Goal: Transaction & Acquisition: Download file/media

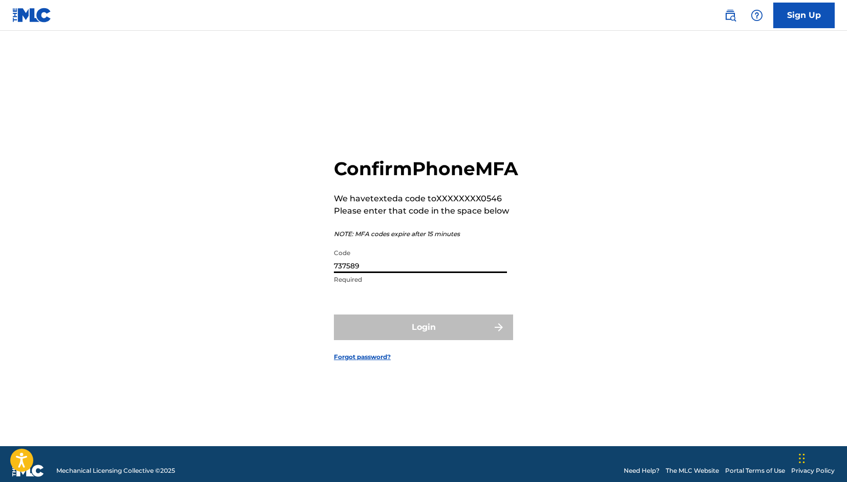
type input "737589"
click at [423, 338] on button "Login" at bounding box center [423, 327] width 179 height 26
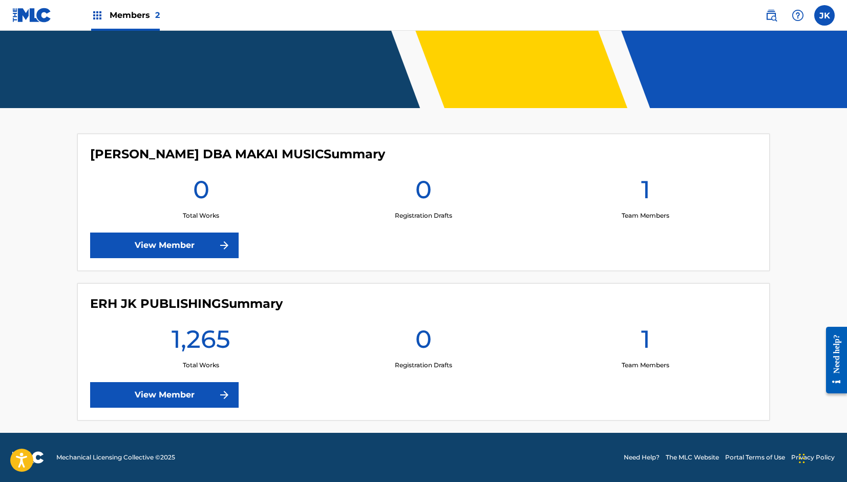
scroll to position [192, 0]
click at [159, 399] on link "View Member" at bounding box center [164, 395] width 148 height 26
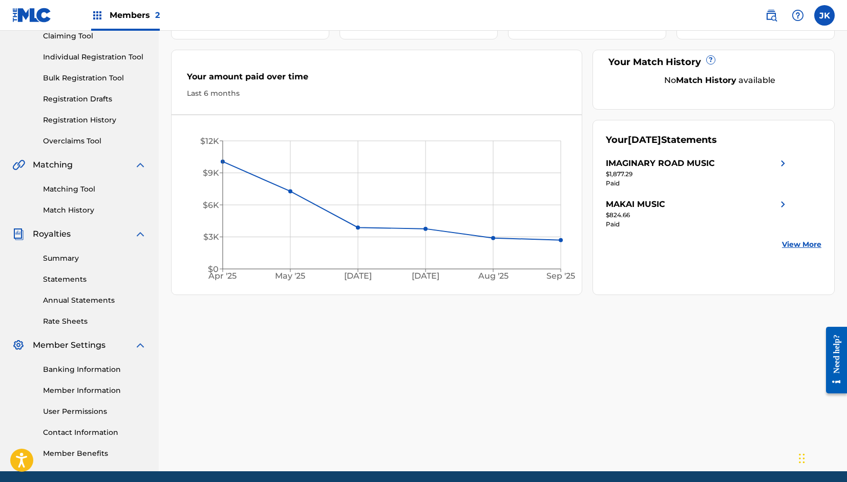
scroll to position [126, 0]
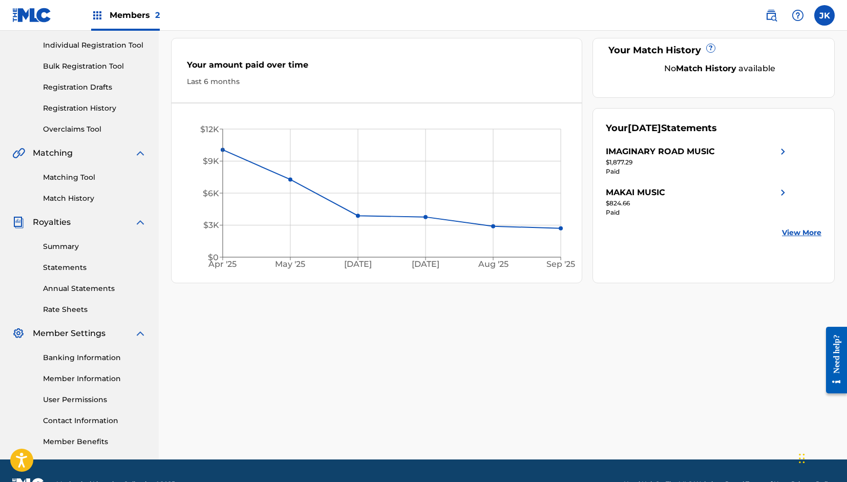
click at [79, 269] on link "Statements" at bounding box center [94, 267] width 103 height 11
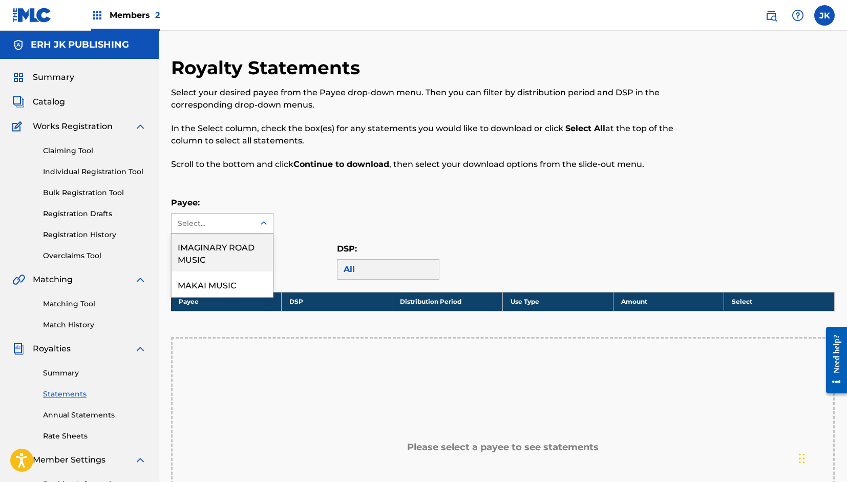
click at [264, 224] on icon at bounding box center [264, 223] width 10 height 10
click at [242, 248] on div "IMAGINARY ROAD MUSIC" at bounding box center [222, 252] width 101 height 38
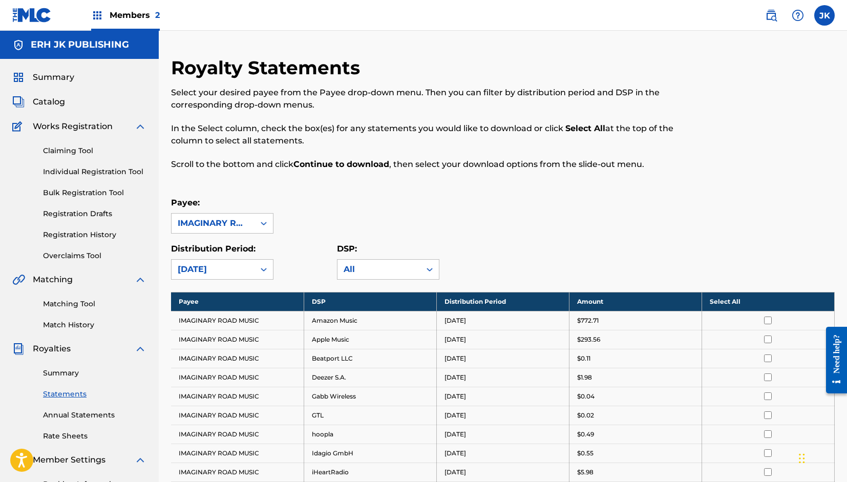
click at [768, 302] on th "Select All" at bounding box center [767, 301] width 133 height 19
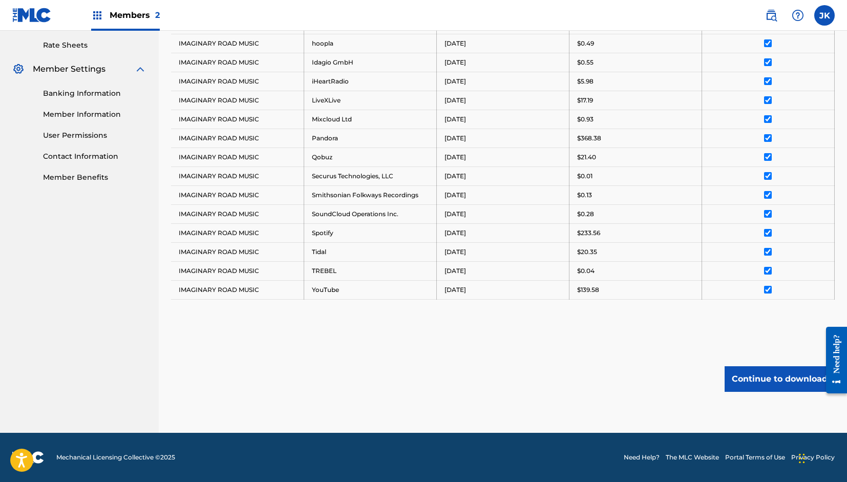
scroll to position [391, 0]
click at [783, 383] on button "Continue to download" at bounding box center [779, 379] width 110 height 26
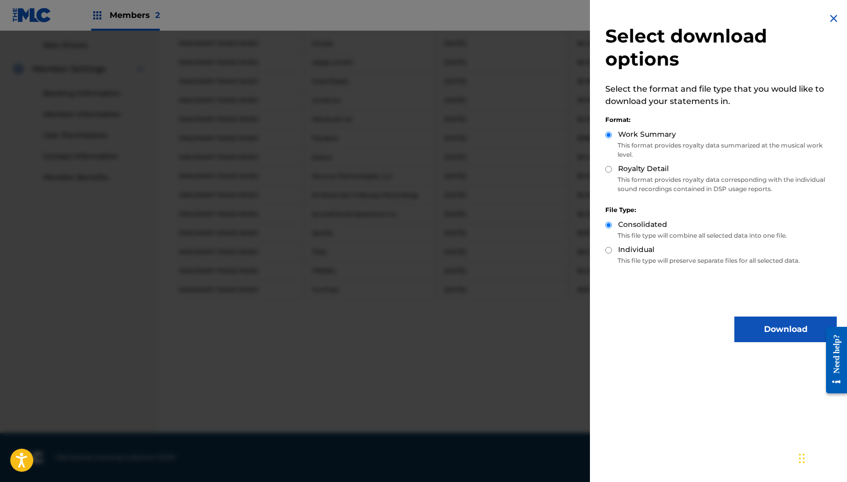
click at [775, 337] on button "Download" at bounding box center [785, 329] width 102 height 26
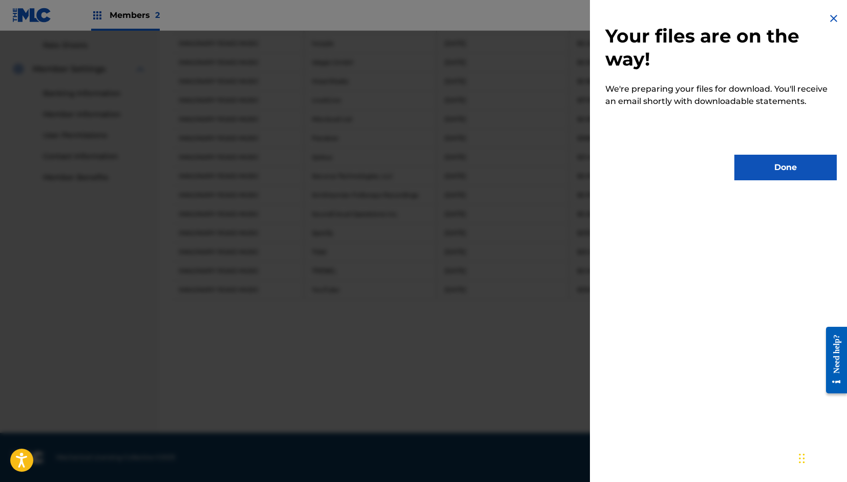
click at [799, 168] on button "Done" at bounding box center [785, 168] width 102 height 26
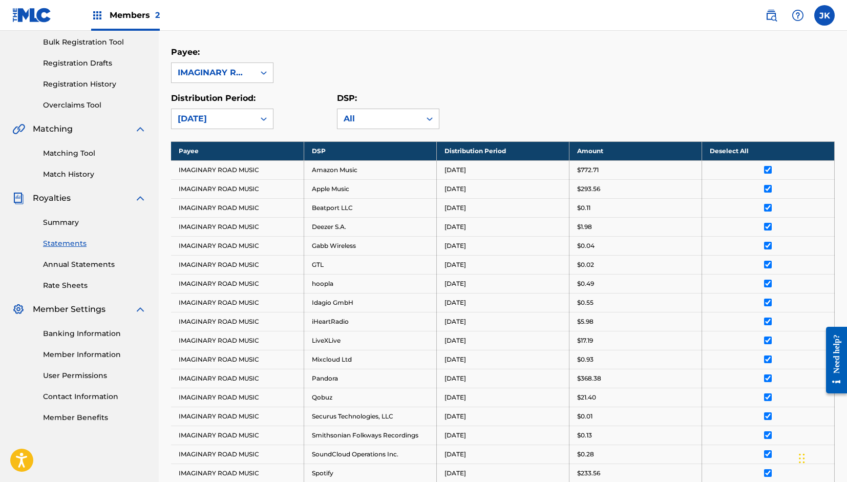
scroll to position [99, 0]
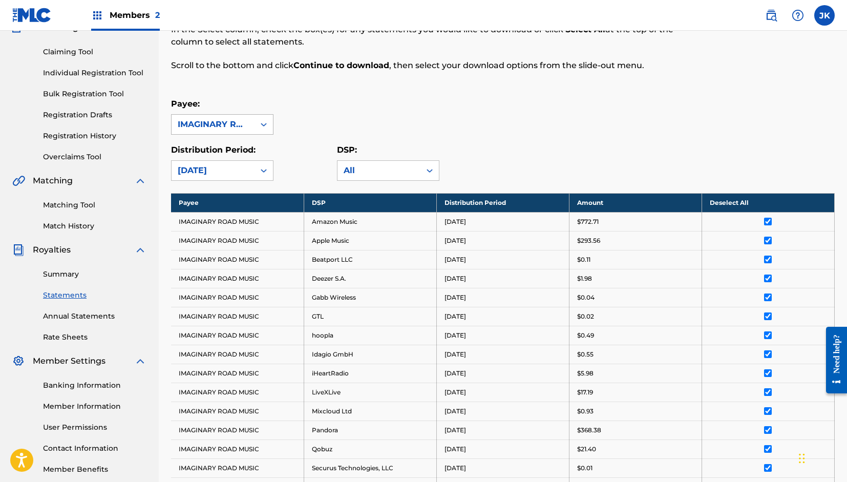
click at [260, 124] on icon at bounding box center [264, 124] width 10 height 10
click at [231, 183] on div "MAKAI MUSIC" at bounding box center [222, 186] width 101 height 26
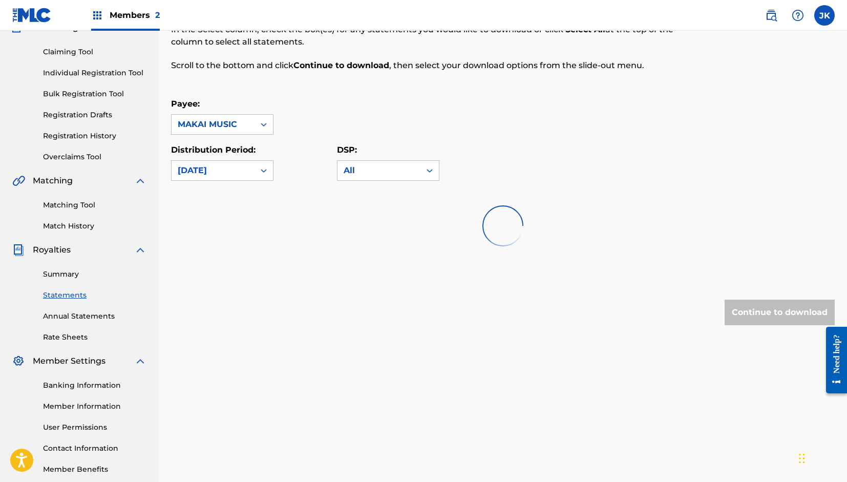
scroll to position [99, 0]
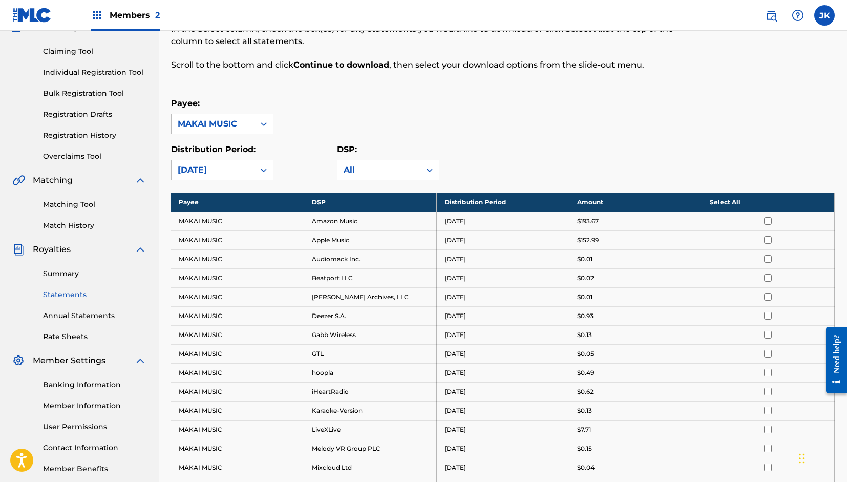
click at [772, 203] on th "Select All" at bounding box center [767, 202] width 133 height 19
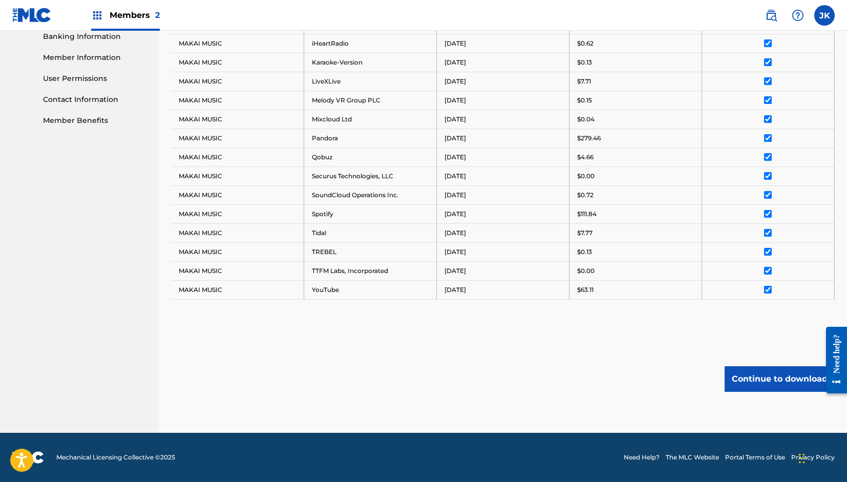
scroll to position [447, 0]
click at [785, 382] on button "Continue to download" at bounding box center [779, 379] width 110 height 26
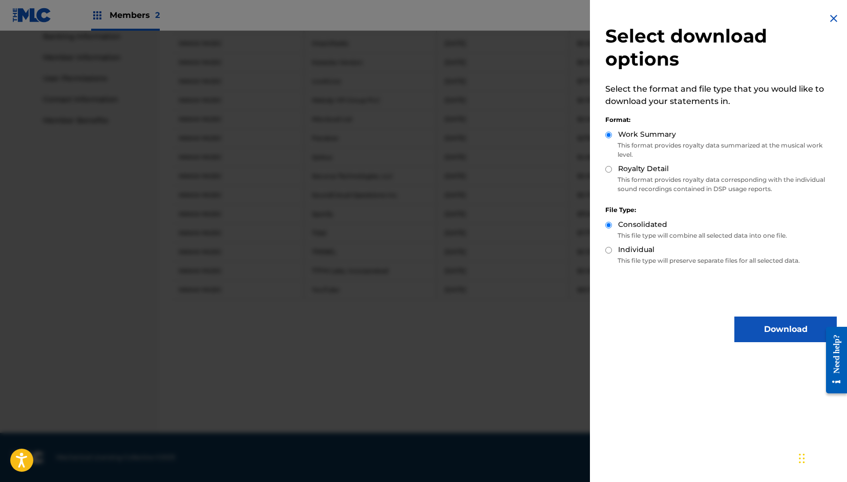
click at [779, 330] on button "Download" at bounding box center [785, 329] width 102 height 26
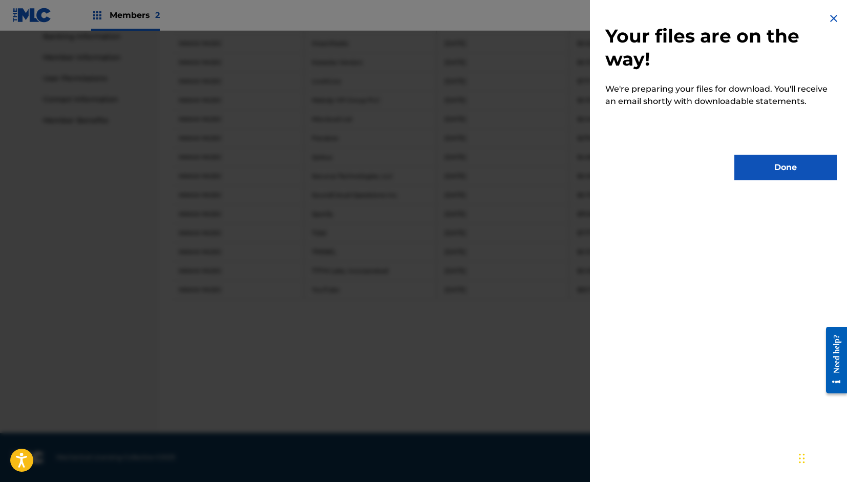
click at [767, 168] on button "Done" at bounding box center [785, 168] width 102 height 26
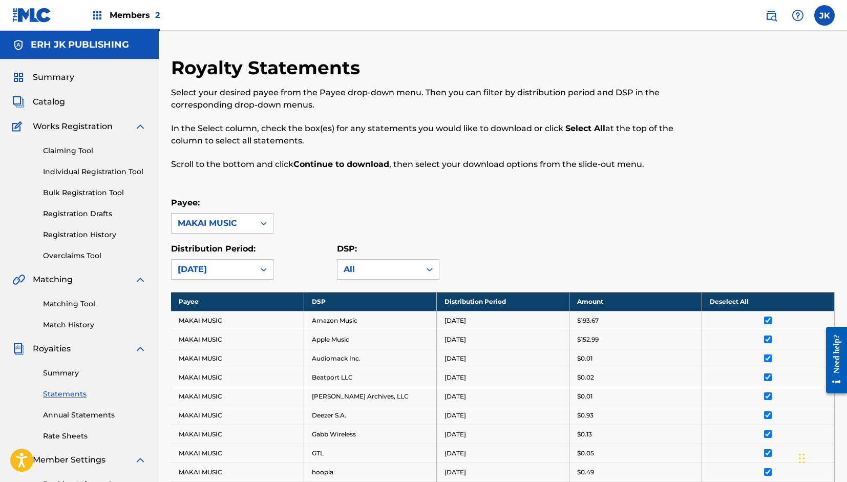
scroll to position [0, 0]
click at [822, 22] on label at bounding box center [824, 15] width 20 height 20
click at [824, 15] on input "[PERSON_NAME] [PERSON_NAME] [EMAIL_ADDRESS][DOMAIN_NAME] Notification Preferenc…" at bounding box center [824, 15] width 0 height 0
click at [731, 147] on p "Log out" at bounding box center [725, 144] width 24 height 9
click at [824, 15] on input "[PERSON_NAME] [PERSON_NAME] [EMAIL_ADDRESS][DOMAIN_NAME] Notification Preferenc…" at bounding box center [824, 15] width 0 height 0
